Goal: Book appointment/travel/reservation

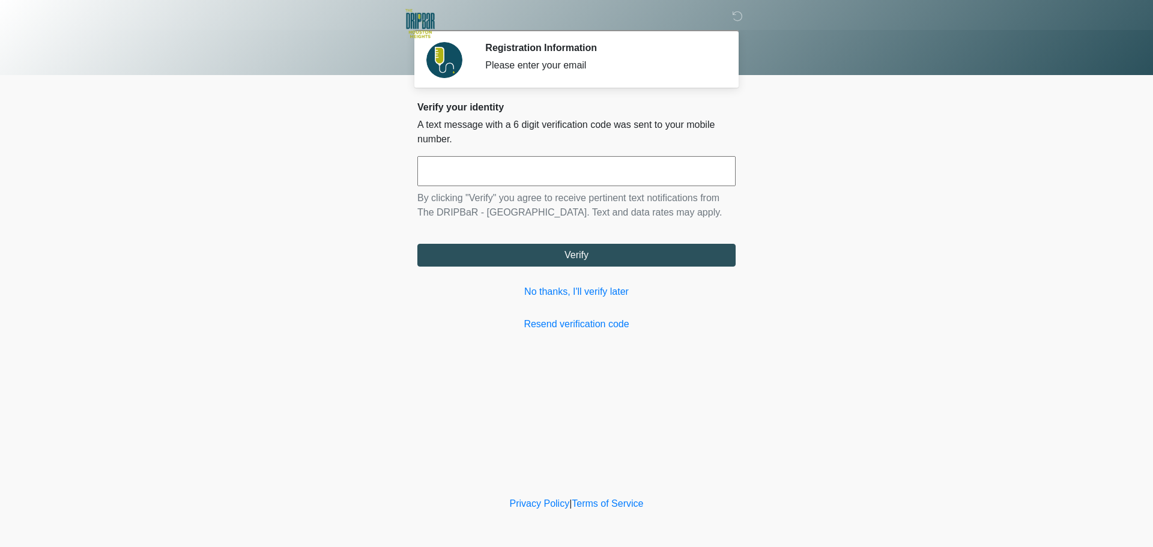
click at [544, 175] on input "text" at bounding box center [576, 171] width 318 height 30
type input "******"
click at [573, 295] on link "No thanks, I'll verify later" at bounding box center [576, 292] width 318 height 14
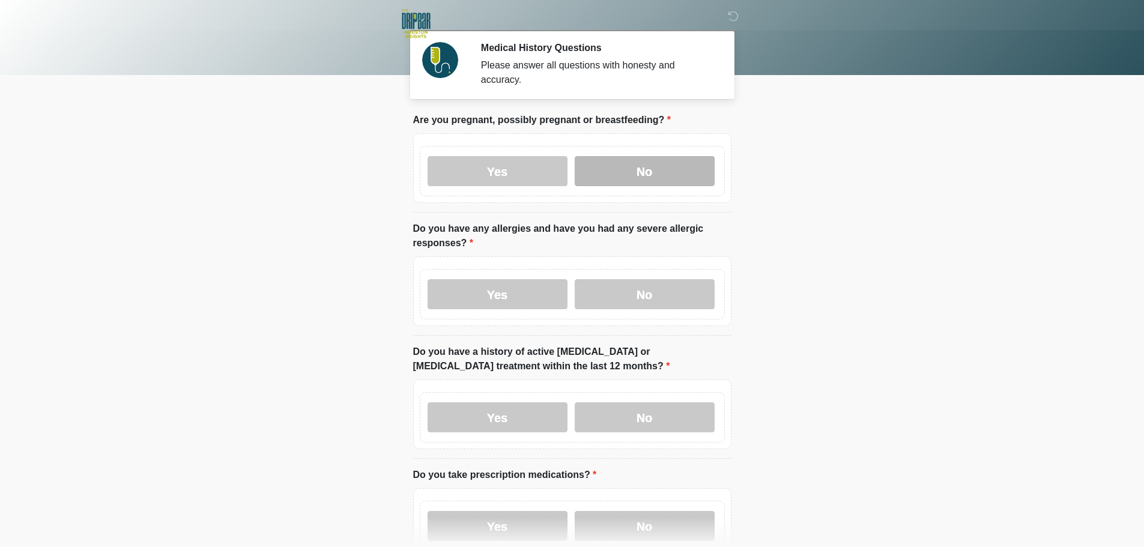
click at [655, 159] on label "No" at bounding box center [645, 171] width 140 height 30
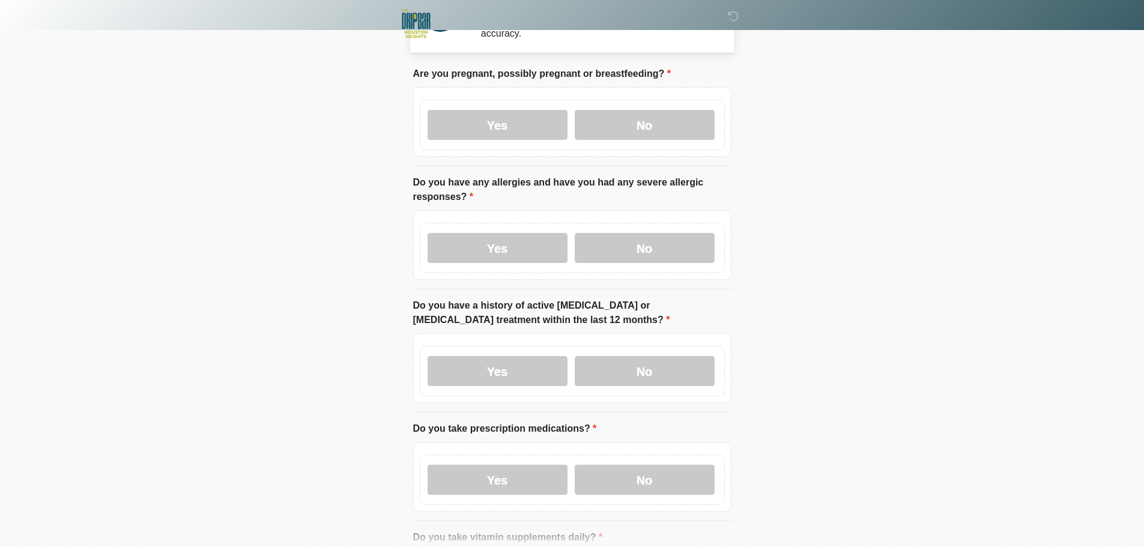
scroll to position [60, 0]
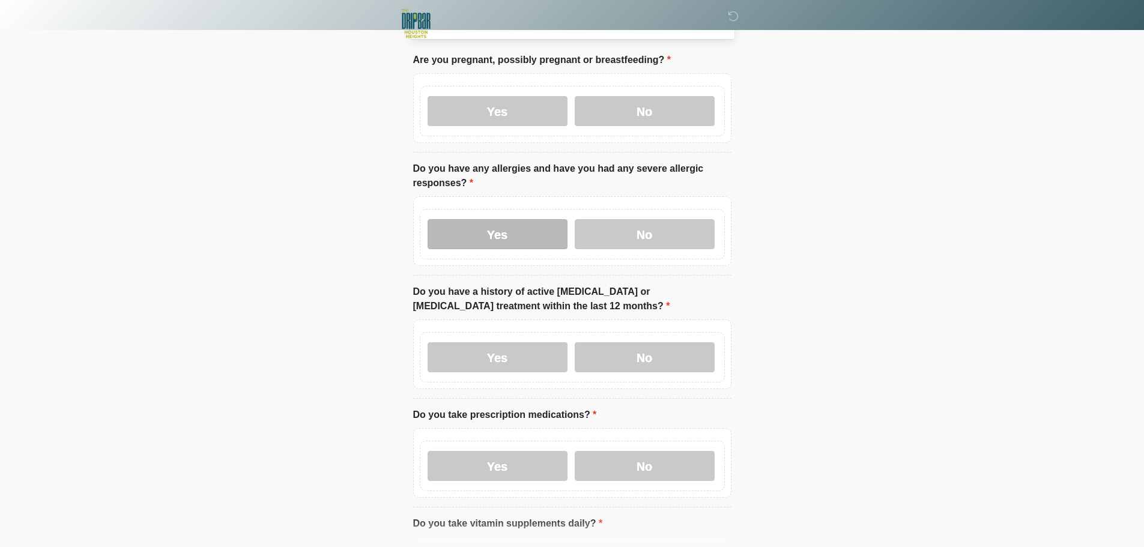
click at [471, 220] on label "Yes" at bounding box center [498, 234] width 140 height 30
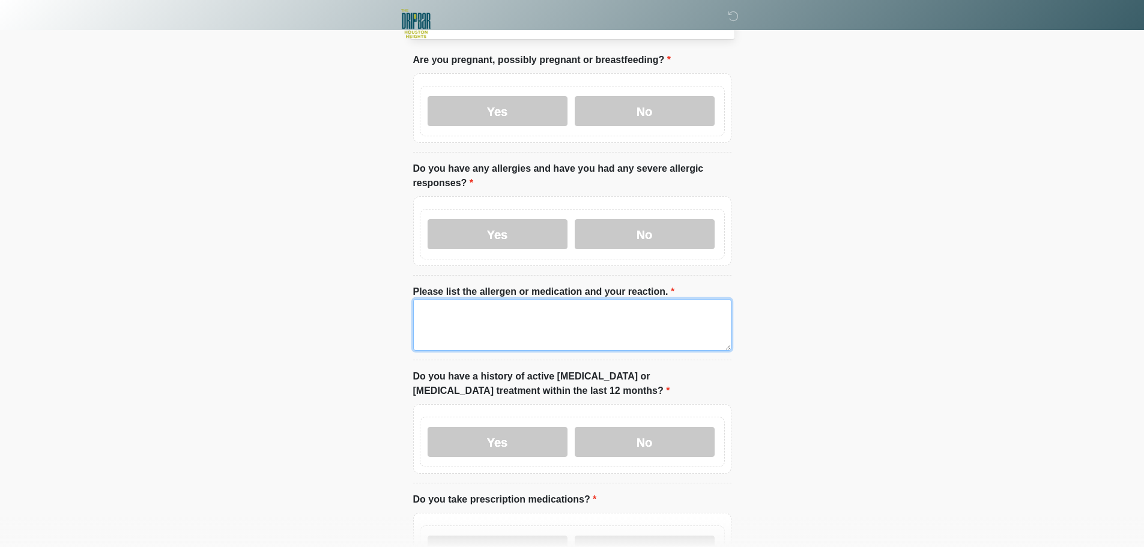
click at [464, 318] on textarea "Please list the allergen or medication and your reaction." at bounding box center [572, 325] width 318 height 52
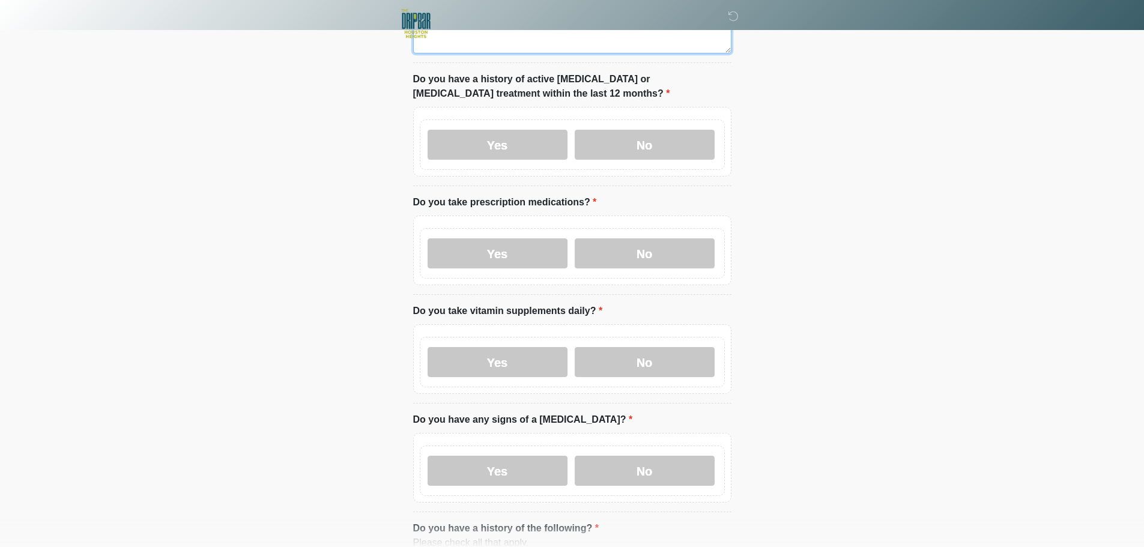
scroll to position [360, 0]
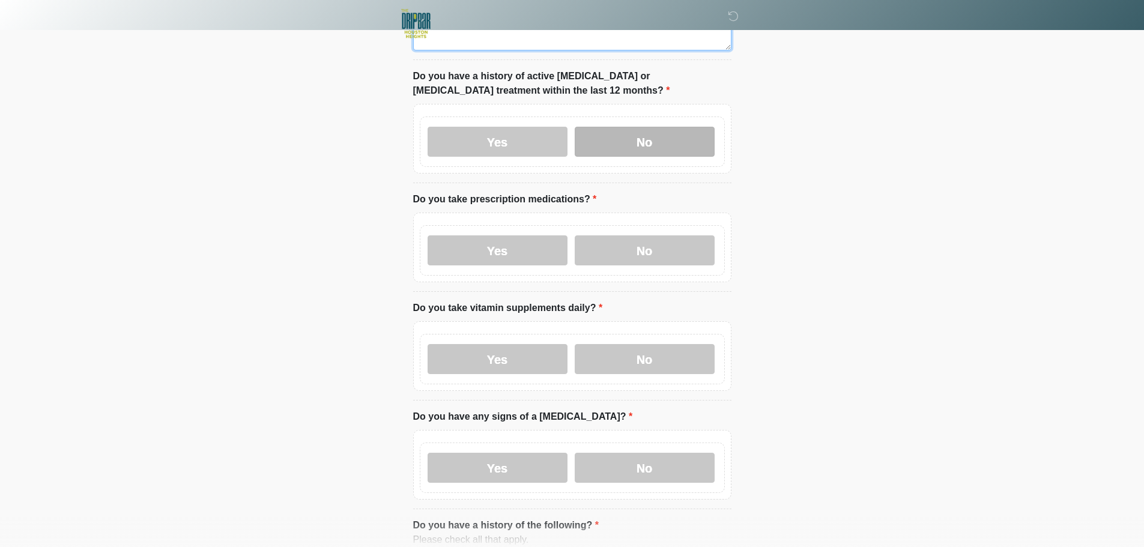
type textarea "****"
click at [677, 133] on label "No" at bounding box center [645, 142] width 140 height 30
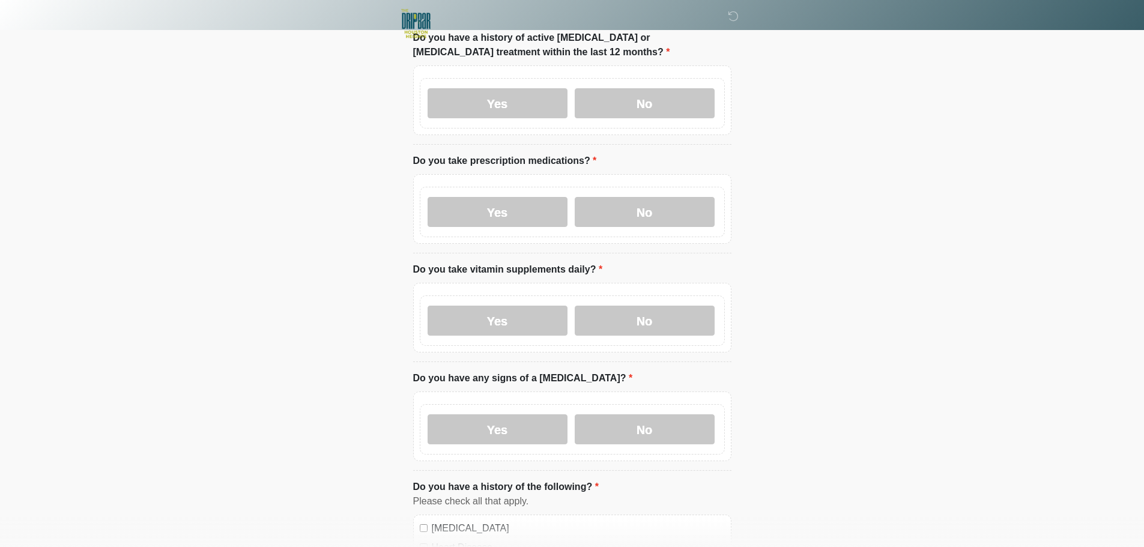
scroll to position [420, 0]
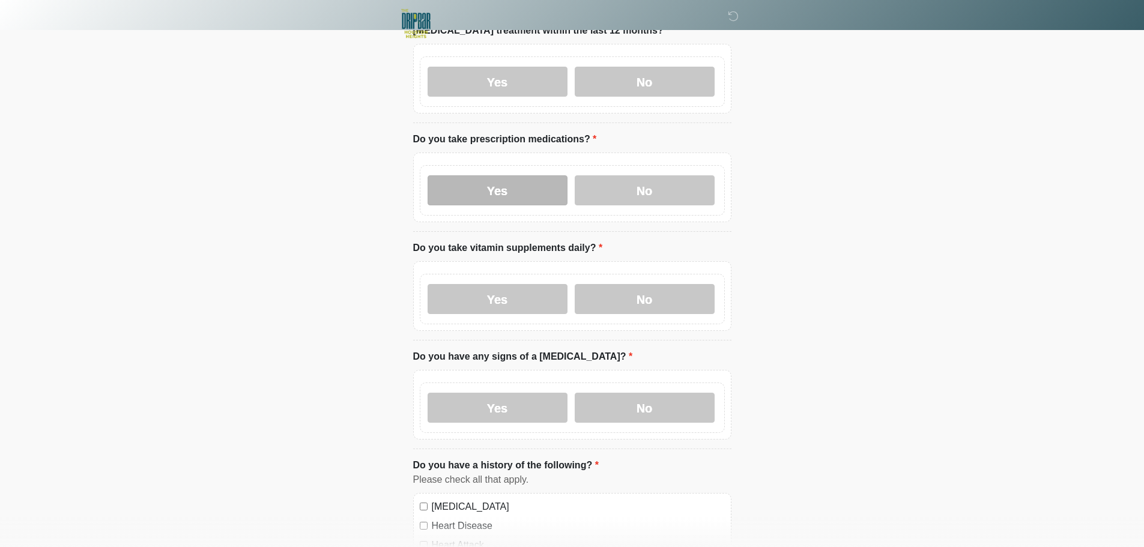
click at [499, 175] on label "Yes" at bounding box center [498, 190] width 140 height 30
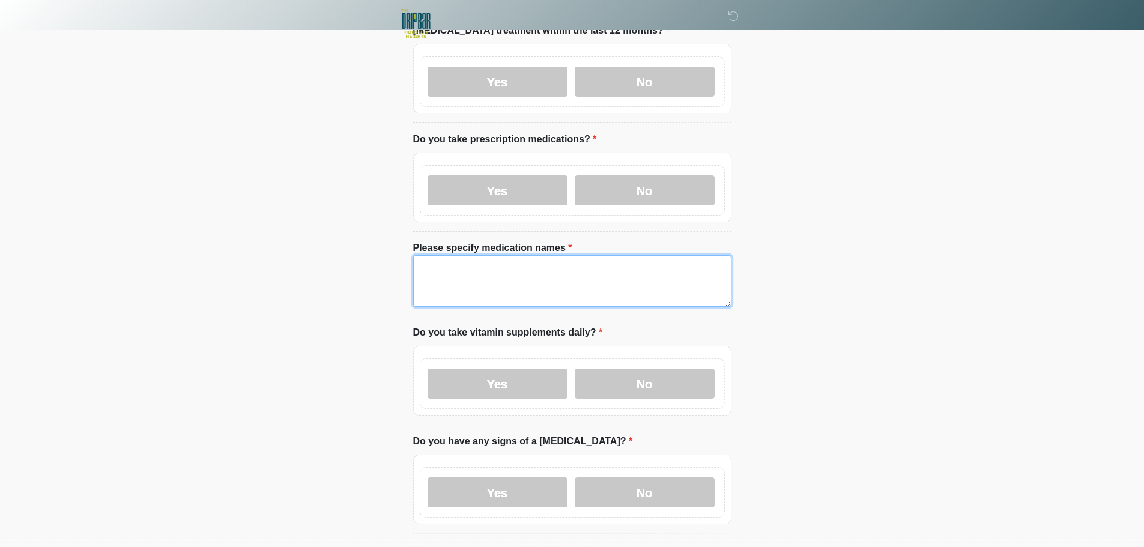
click at [501, 280] on textarea "Please specify medication names" at bounding box center [572, 281] width 318 height 52
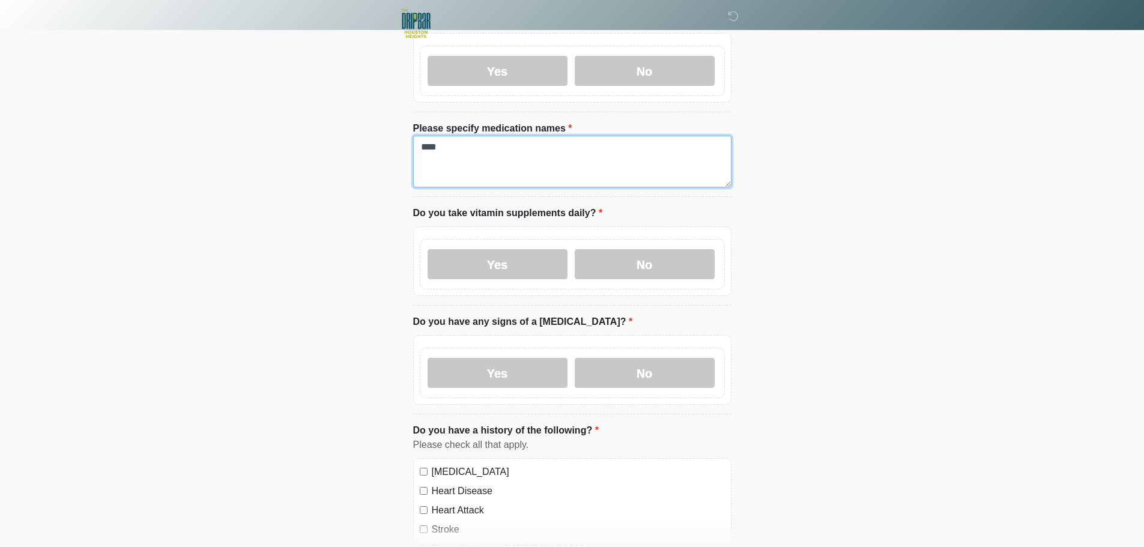
scroll to position [540, 0]
type textarea "****"
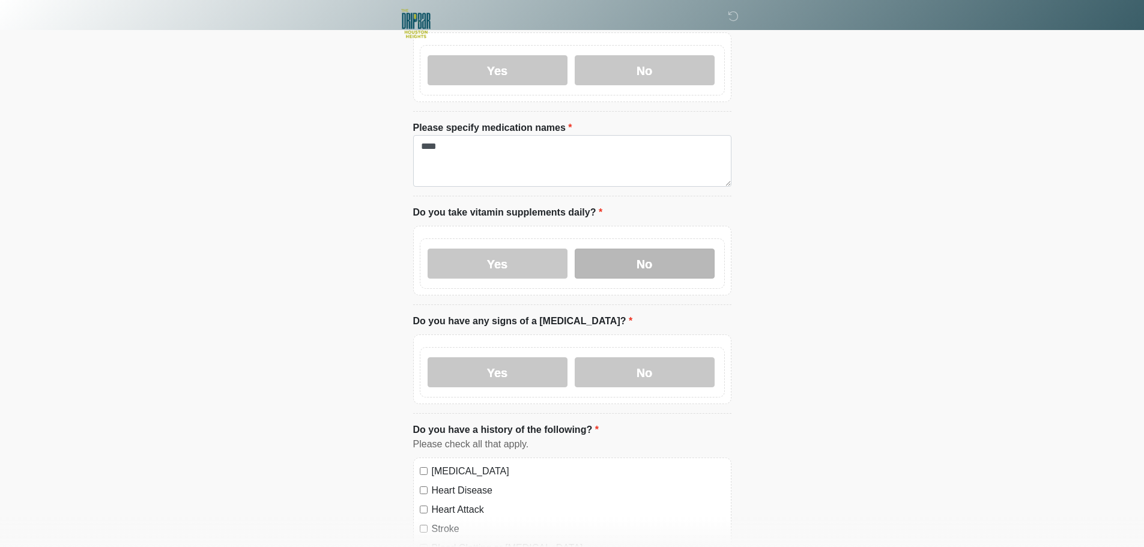
click at [643, 265] on label "No" at bounding box center [645, 264] width 140 height 30
click at [635, 357] on label "No" at bounding box center [645, 372] width 140 height 30
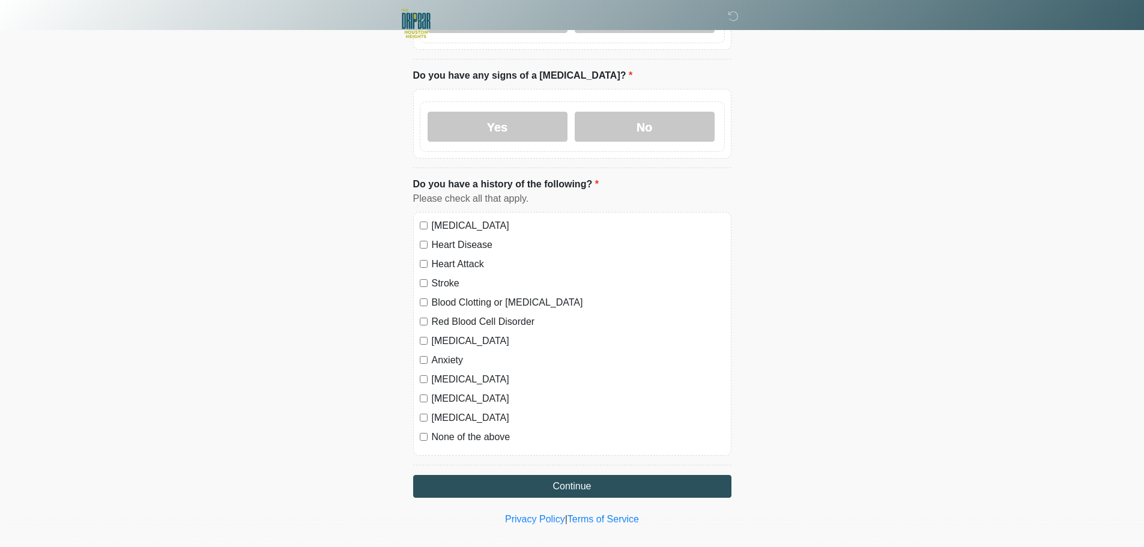
scroll to position [790, 0]
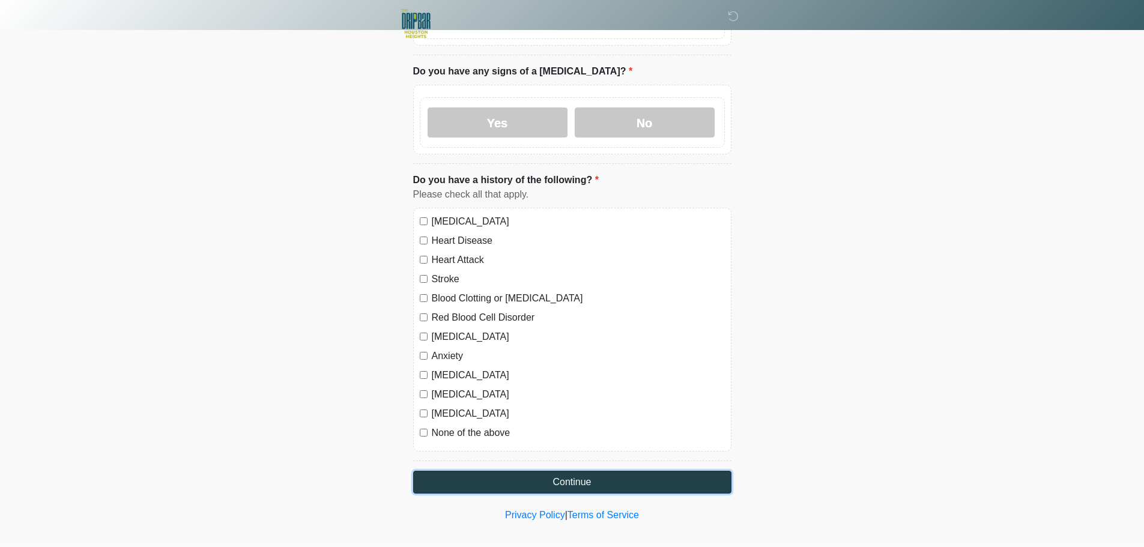
click at [569, 471] on button "Continue" at bounding box center [572, 482] width 318 height 23
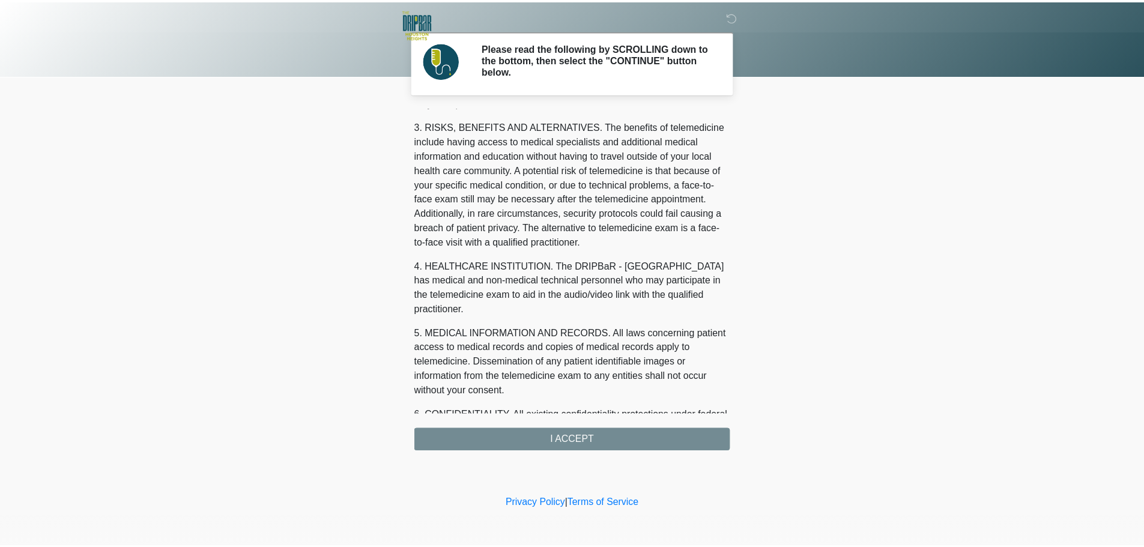
scroll to position [404, 0]
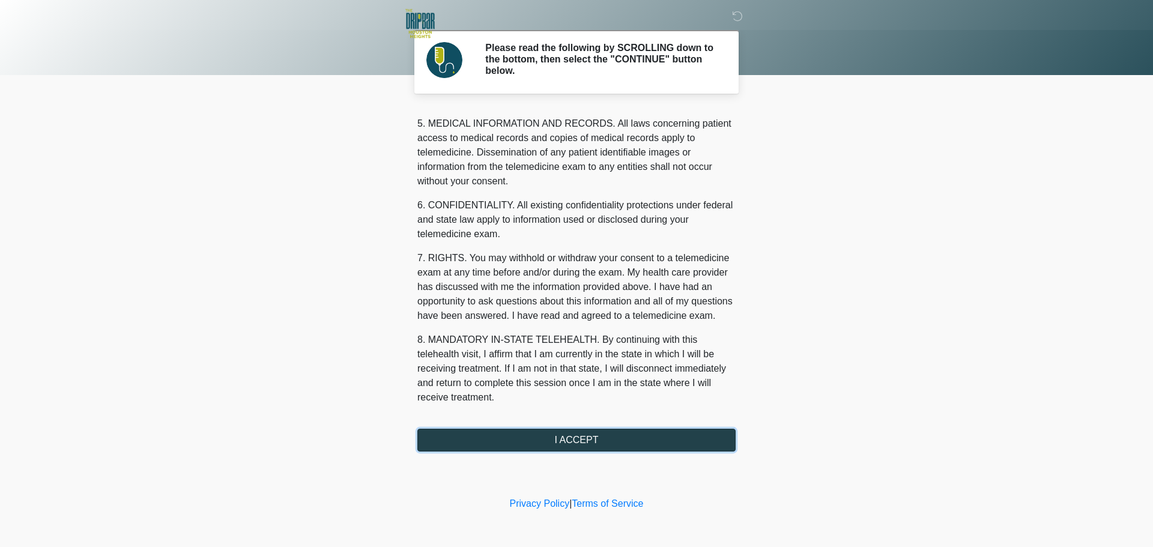
click at [583, 435] on button "I ACCEPT" at bounding box center [576, 440] width 318 height 23
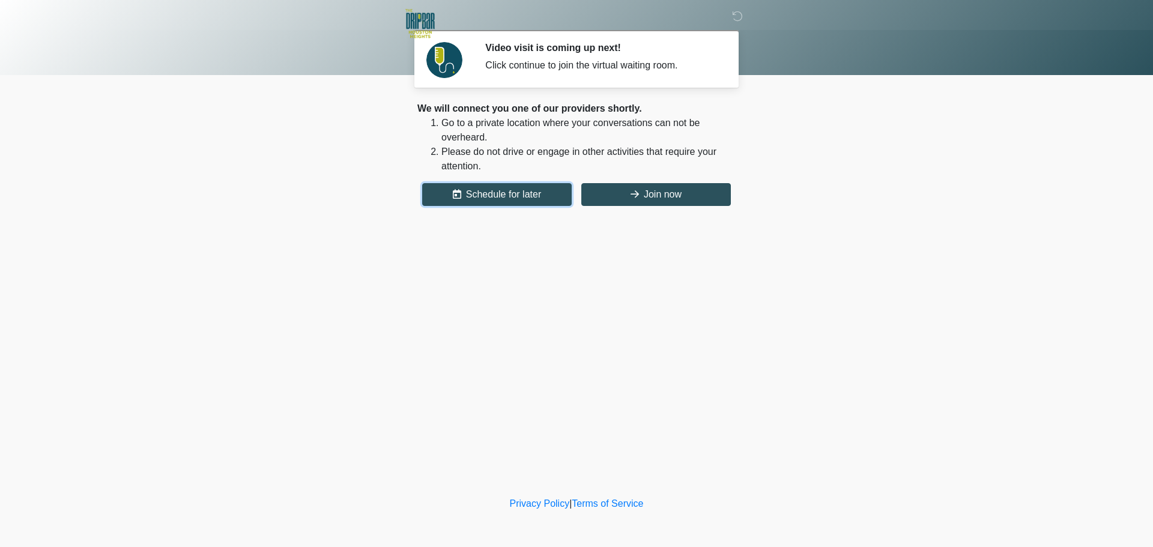
click at [478, 198] on button "Schedule for later" at bounding box center [497, 194] width 150 height 23
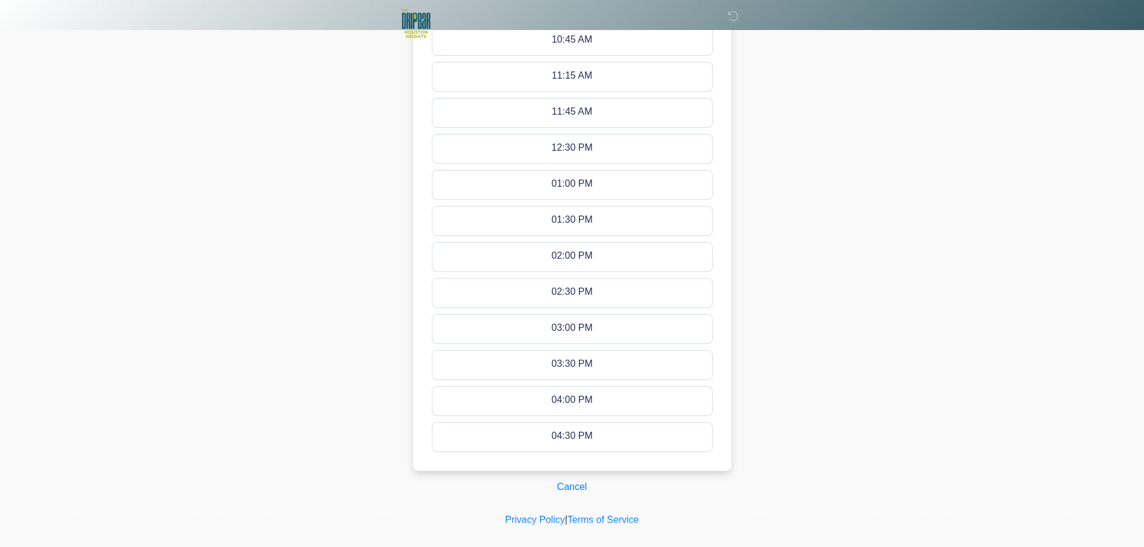
scroll to position [600, 0]
click at [583, 479] on button "Cancel" at bounding box center [572, 485] width 46 height 23
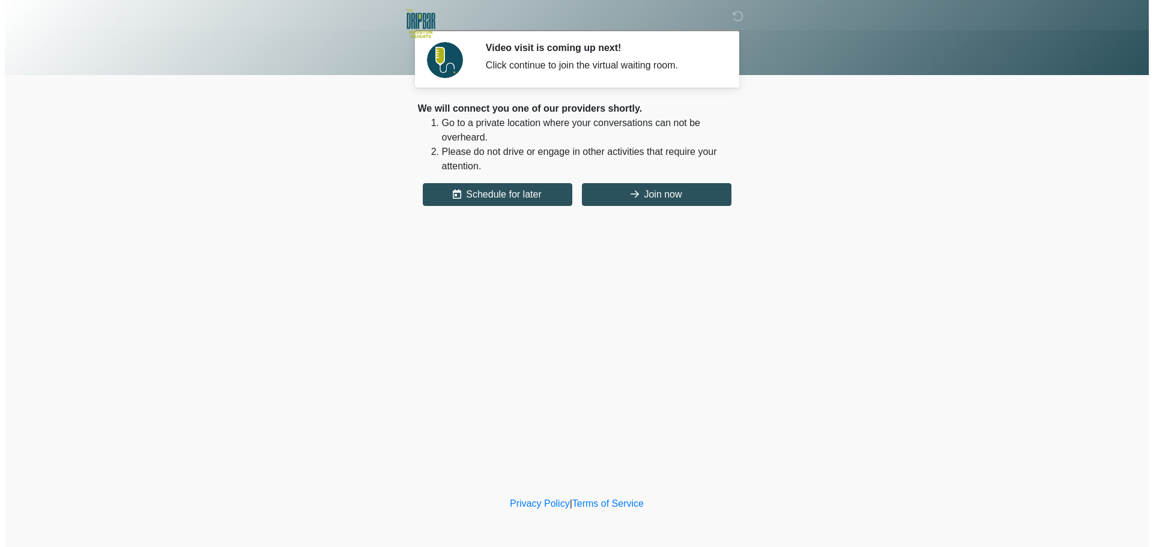
scroll to position [0, 0]
click at [651, 190] on button "Join now" at bounding box center [656, 194] width 150 height 23
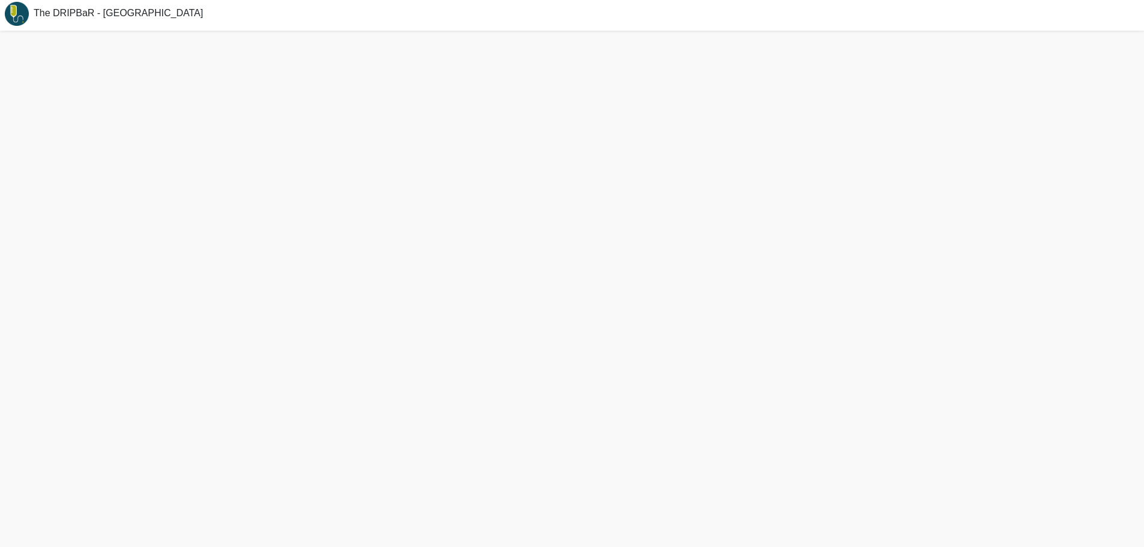
scroll to position [4, 0]
